Goal: Task Accomplishment & Management: Complete application form

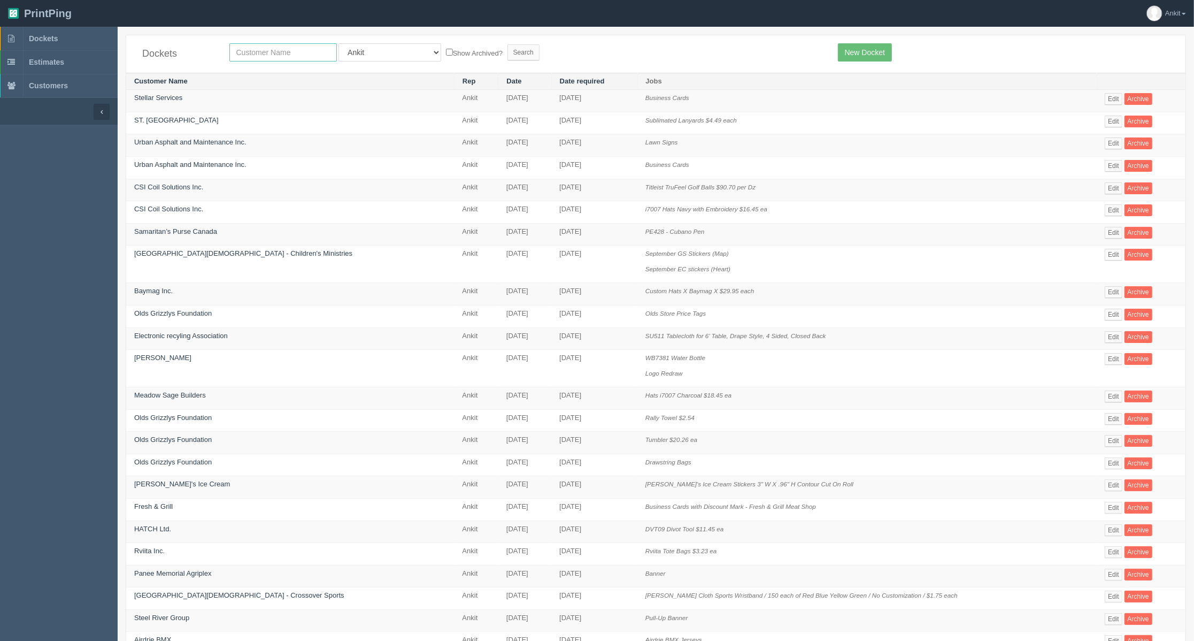
click at [311, 45] on input "text" at bounding box center [283, 52] width 108 height 18
type input "bow"
click at [508, 44] on input "Search" at bounding box center [524, 52] width 32 height 16
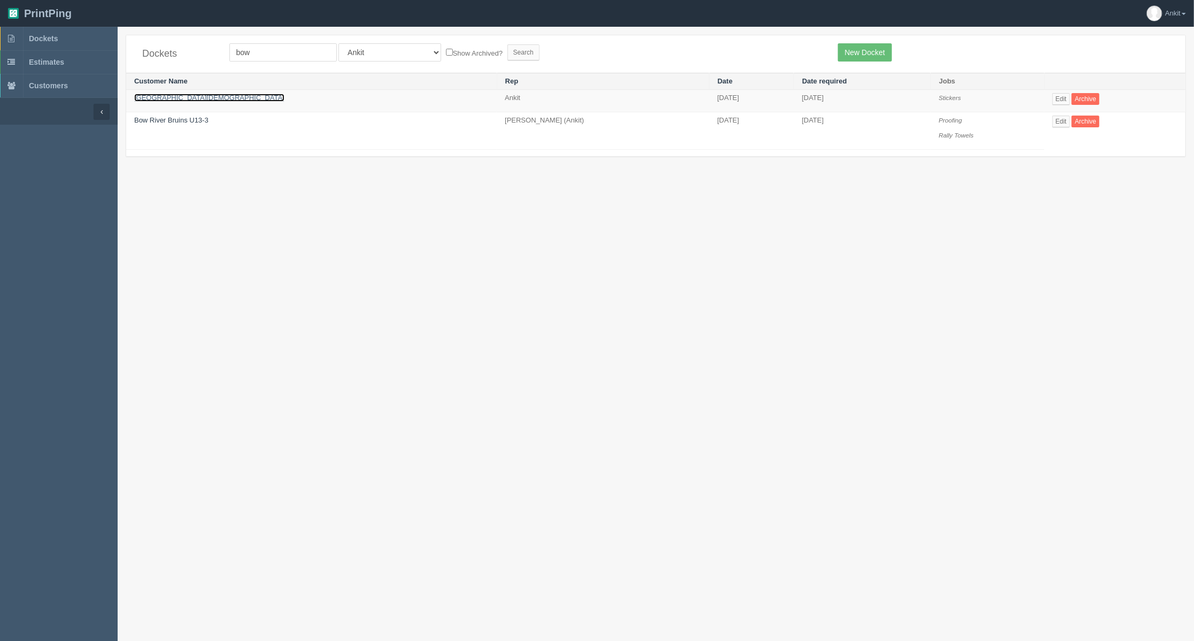
click at [200, 96] on link "[GEOGRAPHIC_DATA][DEMOGRAPHIC_DATA]" at bounding box center [209, 98] width 150 height 8
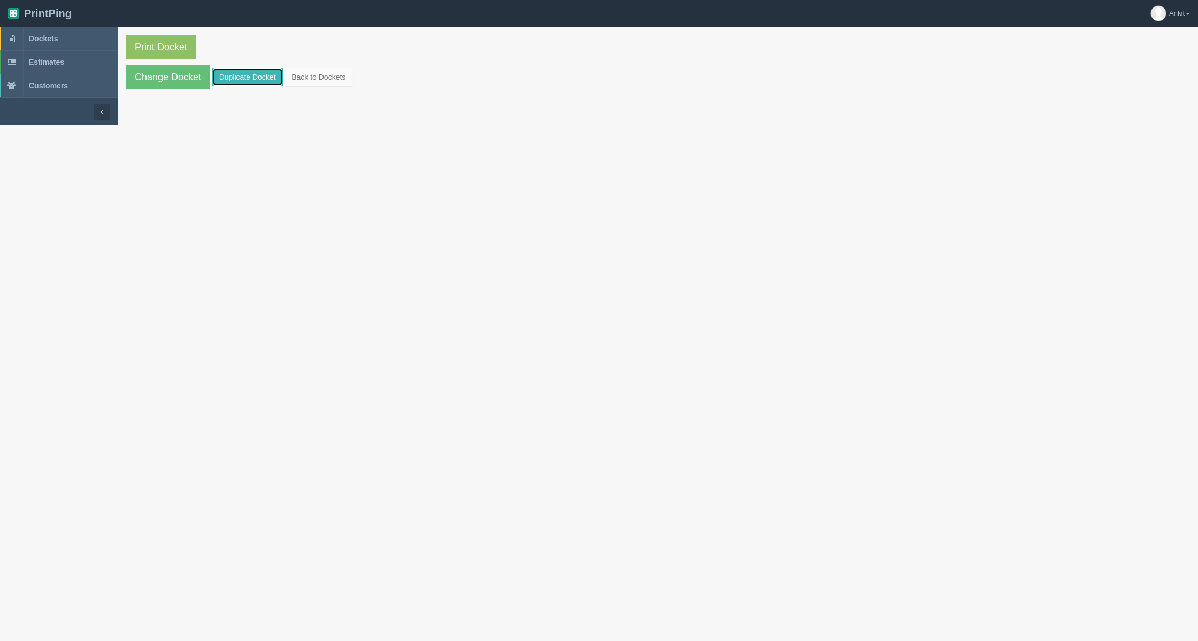
click at [276, 75] on link "Duplicate Docket" at bounding box center [247, 77] width 71 height 18
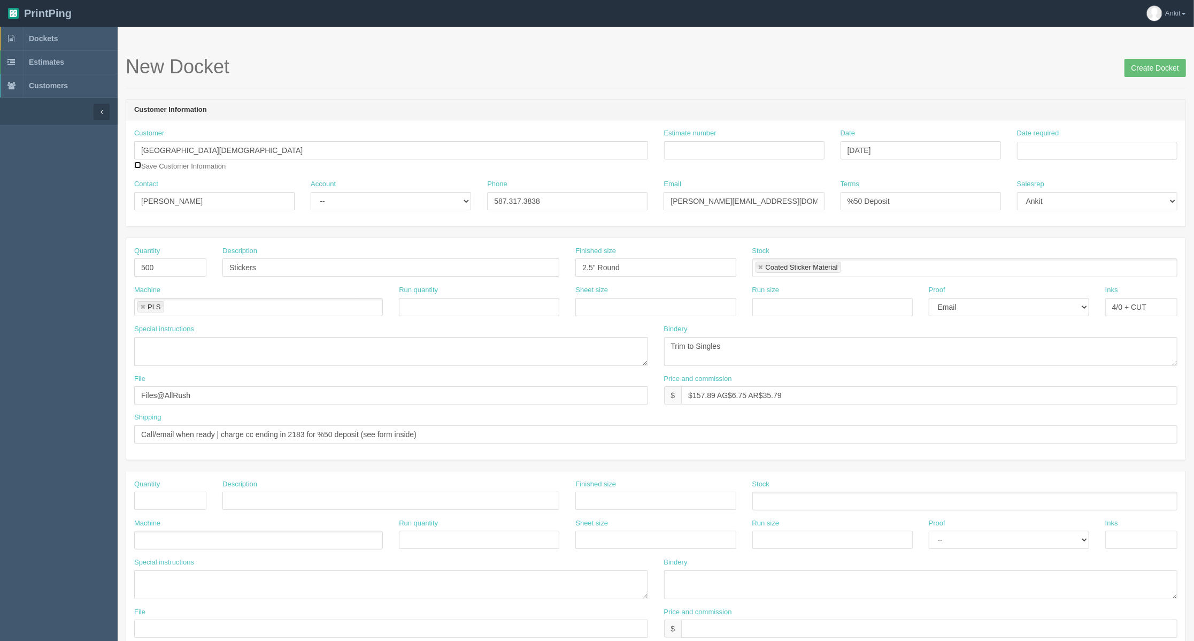
click at [140, 166] on input "checkbox" at bounding box center [137, 165] width 7 height 7
checkbox input "true"
click at [330, 200] on select "-- Existing Client Allrush Client Rep Client" at bounding box center [391, 201] width 160 height 18
select select "Allrush Client"
click at [311, 192] on select "-- Existing Client Allrush Client Rep Client" at bounding box center [391, 201] width 160 height 18
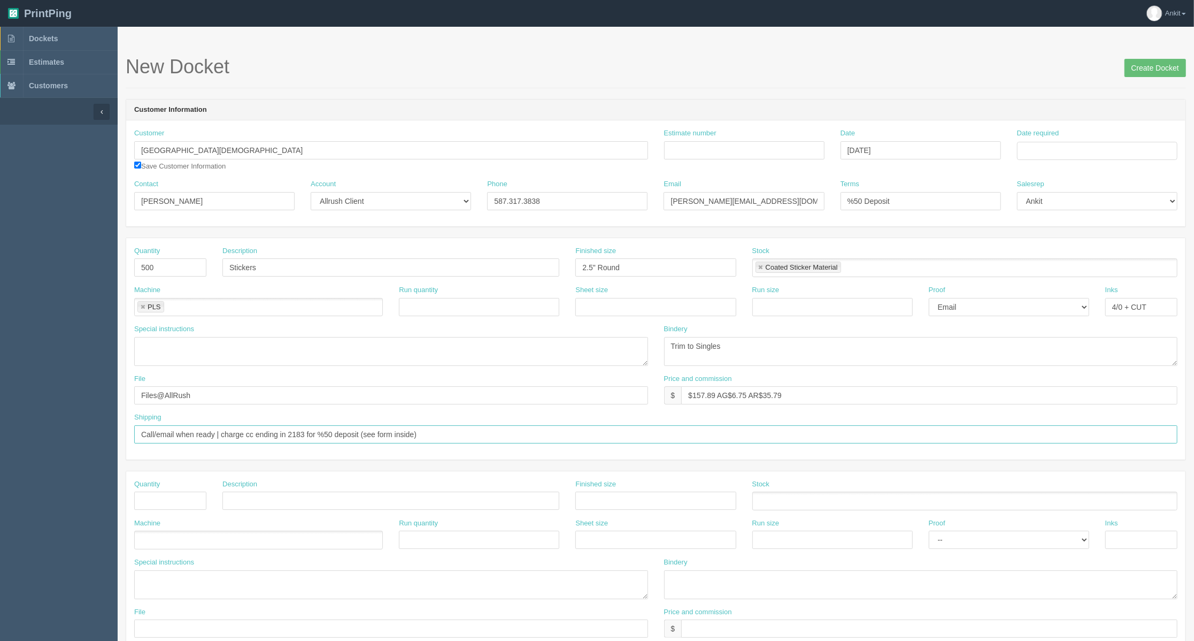
click at [437, 439] on input "Call/email when ready | charge cc ending in 2183 for %50 deposit (see form insi…" at bounding box center [656, 434] width 1044 height 18
drag, startPoint x: 289, startPoint y: 434, endPoint x: 424, endPoint y: 433, distance: 134.8
click at [424, 433] on input "Call/email when ready | charge cc ending in 2183 for %50 deposit (see form insi…" at bounding box center [656, 434] width 1044 height 18
click at [320, 441] on input "Call/email when ready | charge cc ending in" at bounding box center [656, 434] width 1044 height 18
paste input "2183"
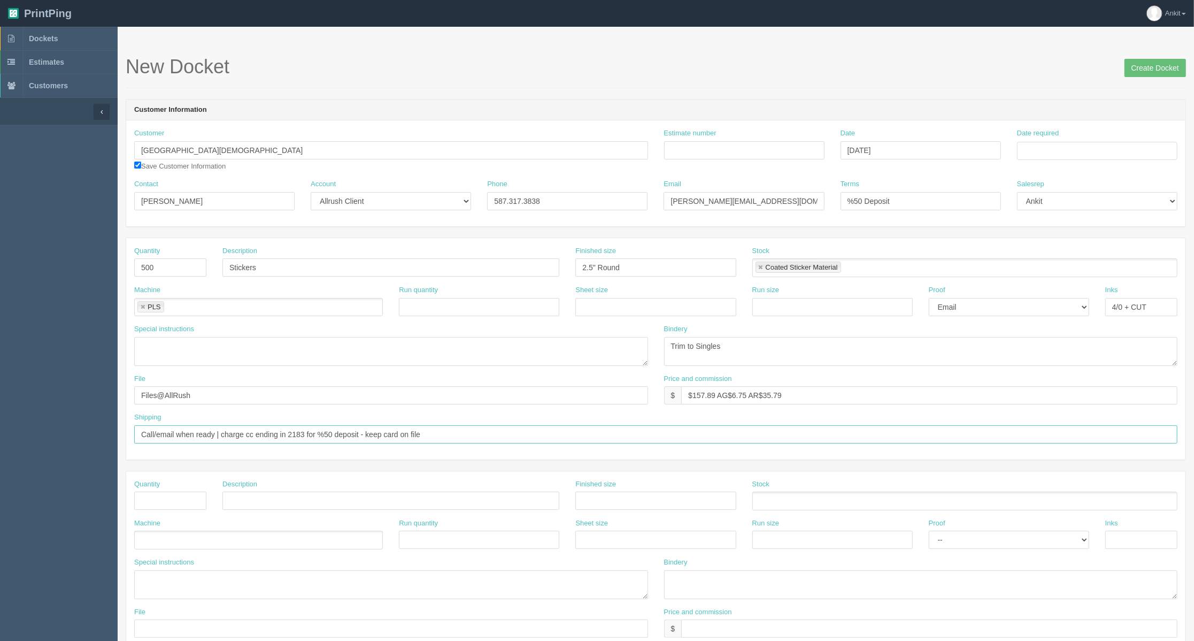
type input "Call/email when ready | charge cc ending in 2183 for %50 deposit - keep card on…"
click at [822, 397] on input "$157.89 AG$6.75 AR$35.79" at bounding box center [929, 395] width 496 height 18
drag, startPoint x: 820, startPoint y: 398, endPoint x: 621, endPoint y: 396, distance: 198.5
click at [621, 396] on div "File Files@AllRush Price and commission $ $157.89 AG$6.75 AR$35.79" at bounding box center [656, 393] width 1060 height 39
click at [728, 390] on input "text" at bounding box center [929, 395] width 496 height 18
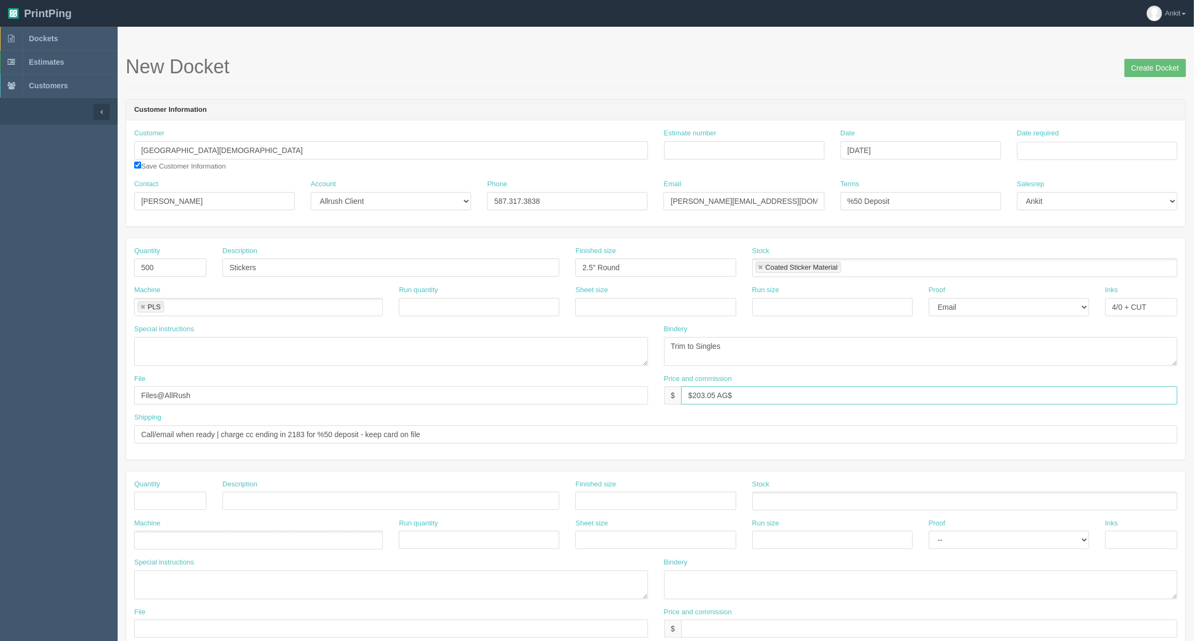
click at [749, 396] on input "$203.05 AG$" at bounding box center [929, 395] width 496 height 18
type input "$203.05 AG$8.68 AR$46.02"
click at [692, 155] on input "Estimate number" at bounding box center [744, 150] width 160 height 18
type input "6045"
click at [1112, 172] on th "»" at bounding box center [1113, 174] width 14 height 21
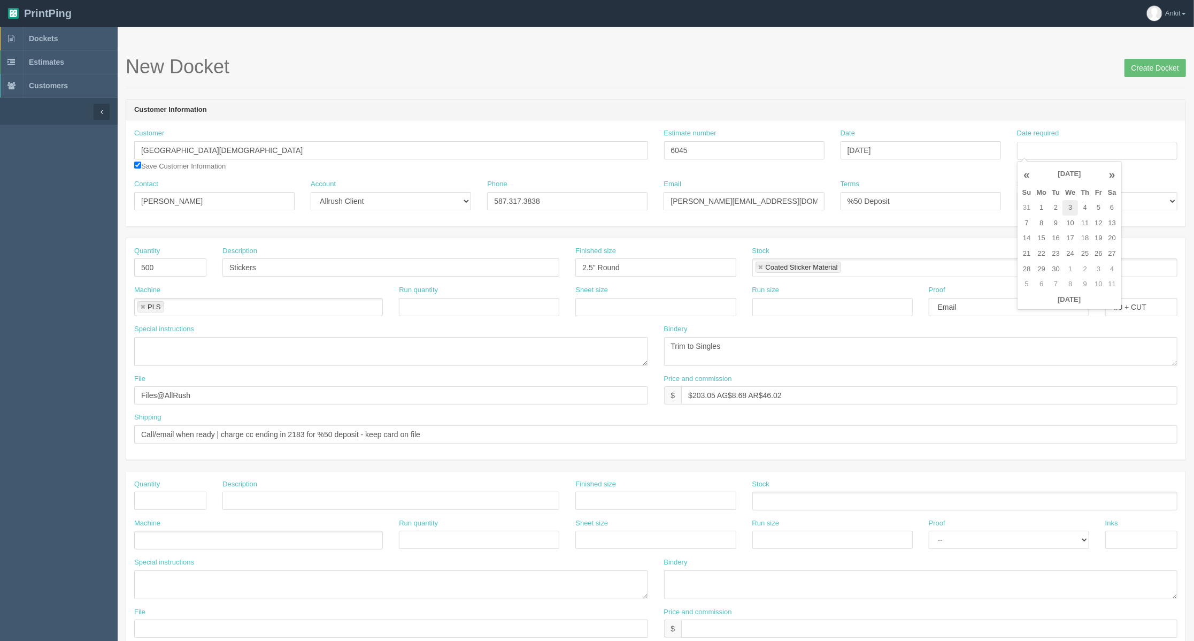
click at [1064, 206] on td "3" at bounding box center [1071, 208] width 16 height 16
type input "[DATE]"
click at [704, 99] on header "Customer Information" at bounding box center [656, 109] width 1060 height 21
click at [872, 76] on h1 "New Docket Create Docket" at bounding box center [656, 66] width 1061 height 21
click at [1139, 63] on input "Create Docket" at bounding box center [1156, 68] width 62 height 18
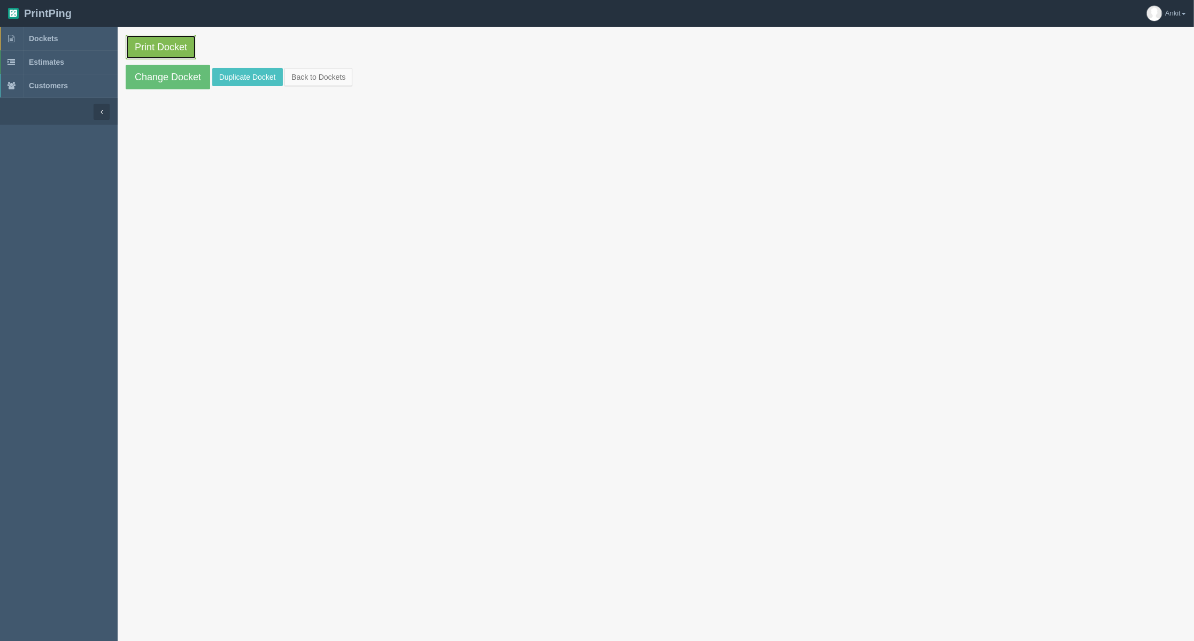
click at [161, 48] on link "Print Docket" at bounding box center [161, 47] width 71 height 25
click at [155, 77] on link "Change Docket" at bounding box center [168, 77] width 85 height 25
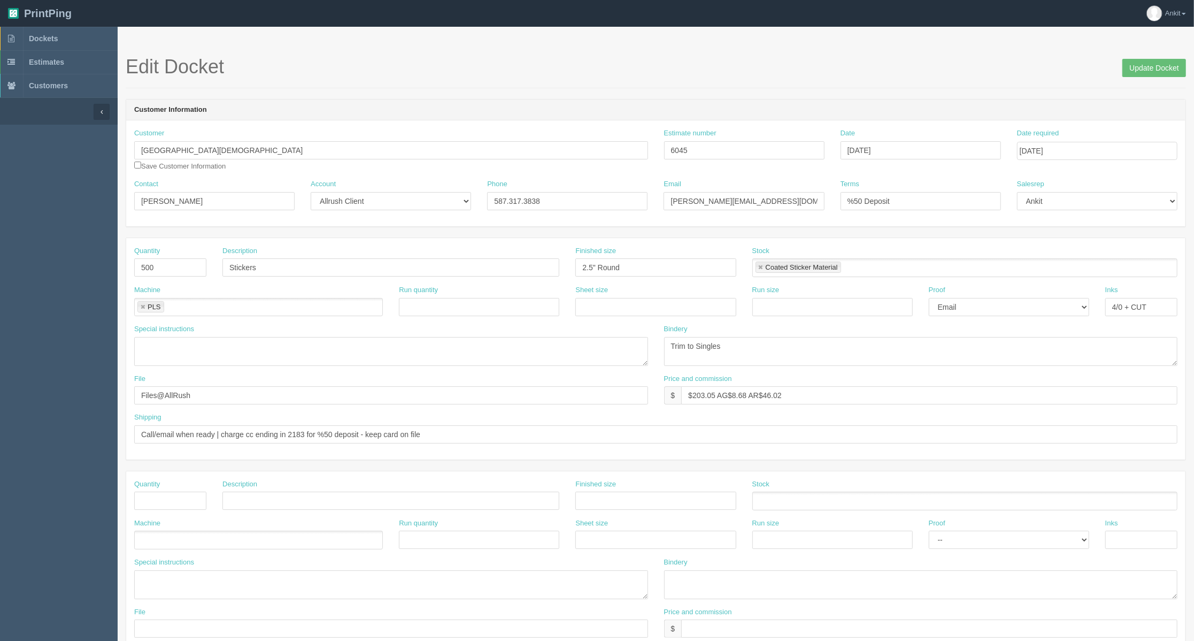
click at [140, 310] on link at bounding box center [143, 307] width 6 height 7
drag, startPoint x: 165, startPoint y: 297, endPoint x: 166, endPoint y: 305, distance: 7.6
click at [165, 297] on div "Machine" at bounding box center [258, 300] width 249 height 31
click at [170, 311] on ul at bounding box center [258, 307] width 249 height 19
type input "AL190"
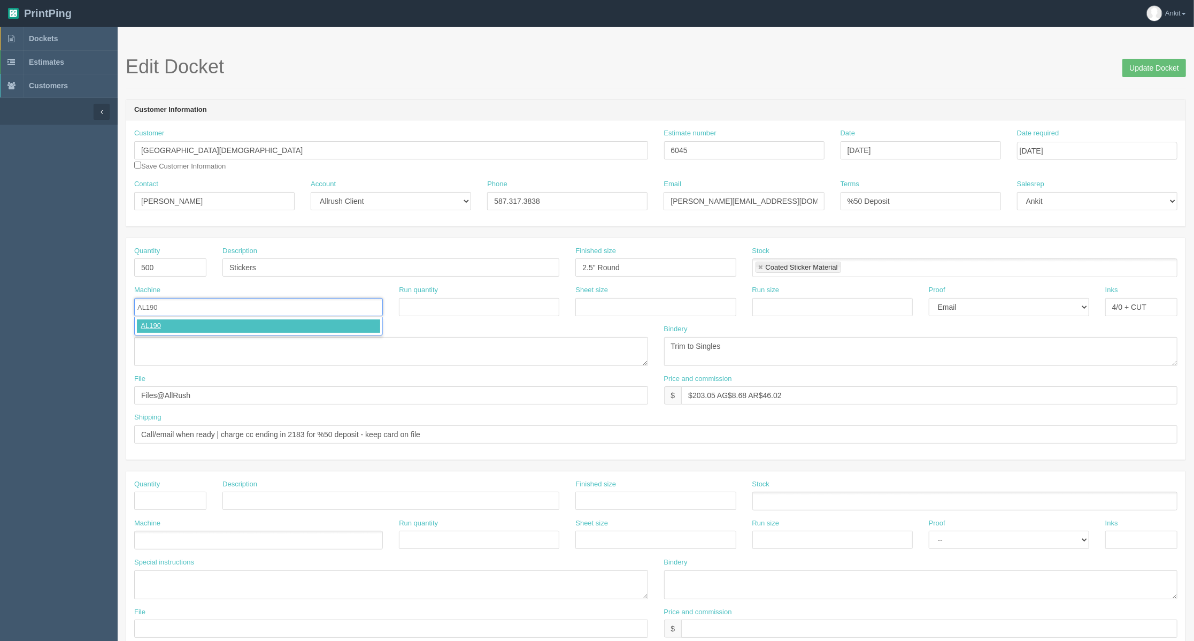
type input "AL190"
click at [1158, 70] on input "Update Docket" at bounding box center [1155, 68] width 64 height 18
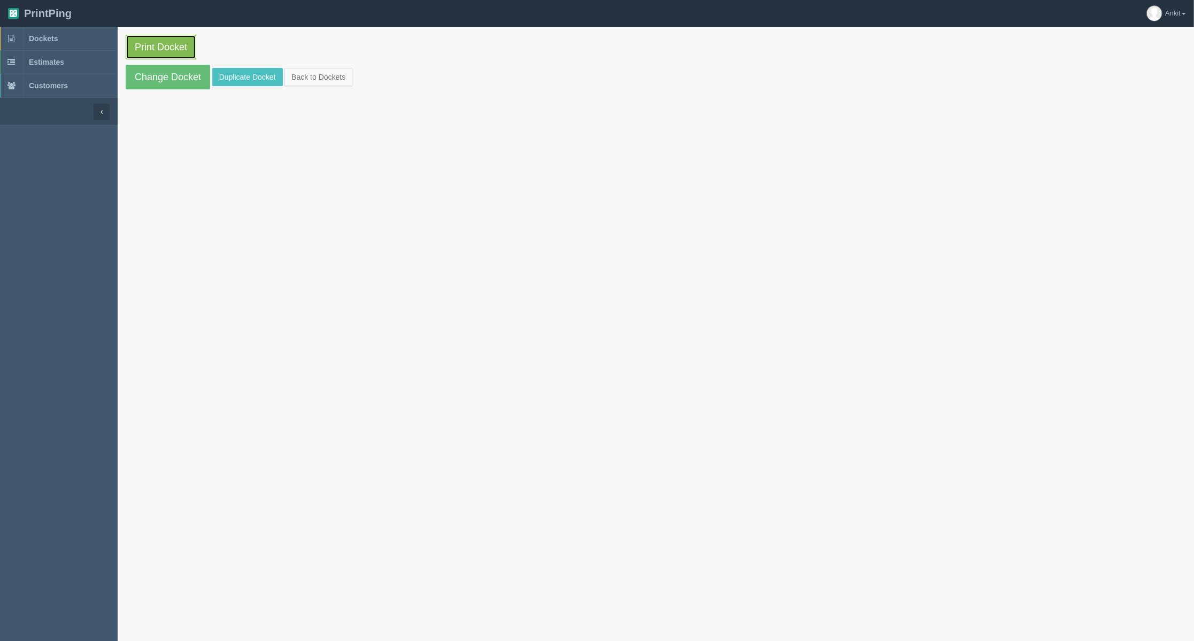
click at [158, 45] on link "Print Docket" at bounding box center [161, 47] width 71 height 25
